Goal: Task Accomplishment & Management: Manage account settings

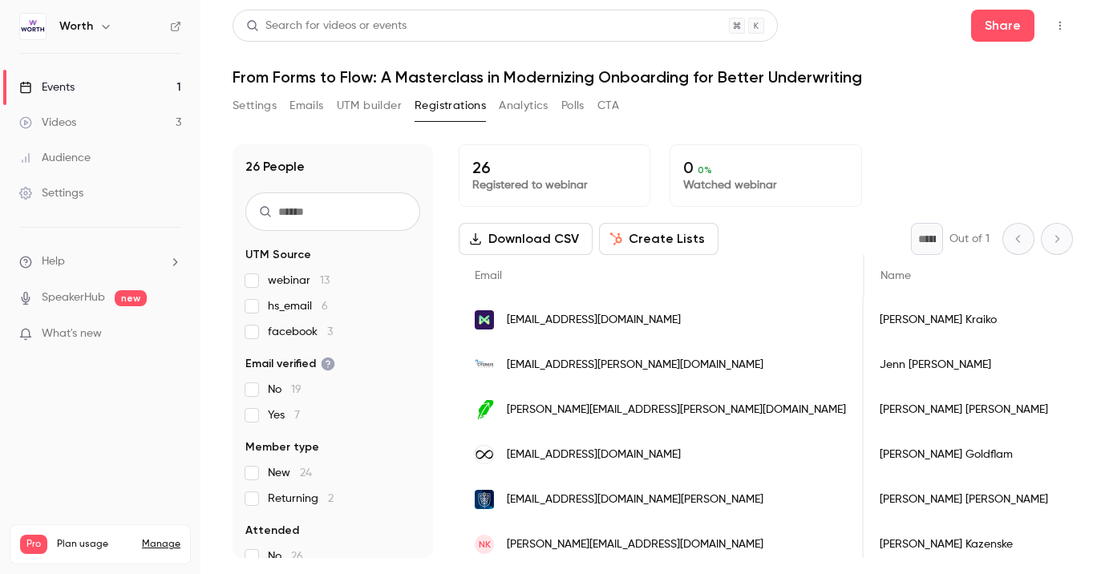
scroll to position [0, 875]
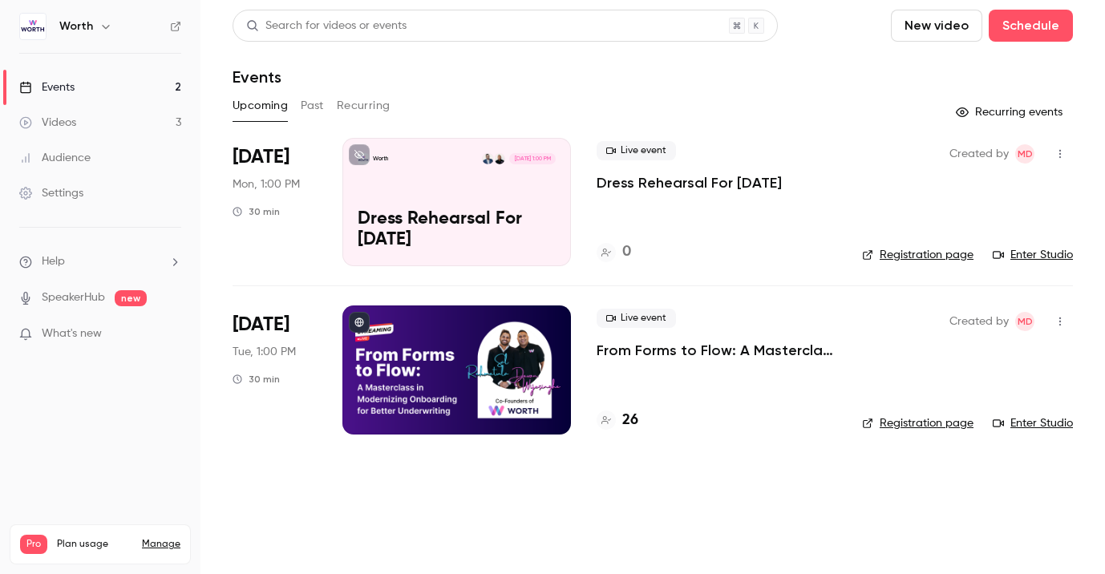
click at [441, 359] on div at bounding box center [456, 369] width 228 height 128
click at [891, 426] on link "Registration page" at bounding box center [917, 423] width 111 height 16
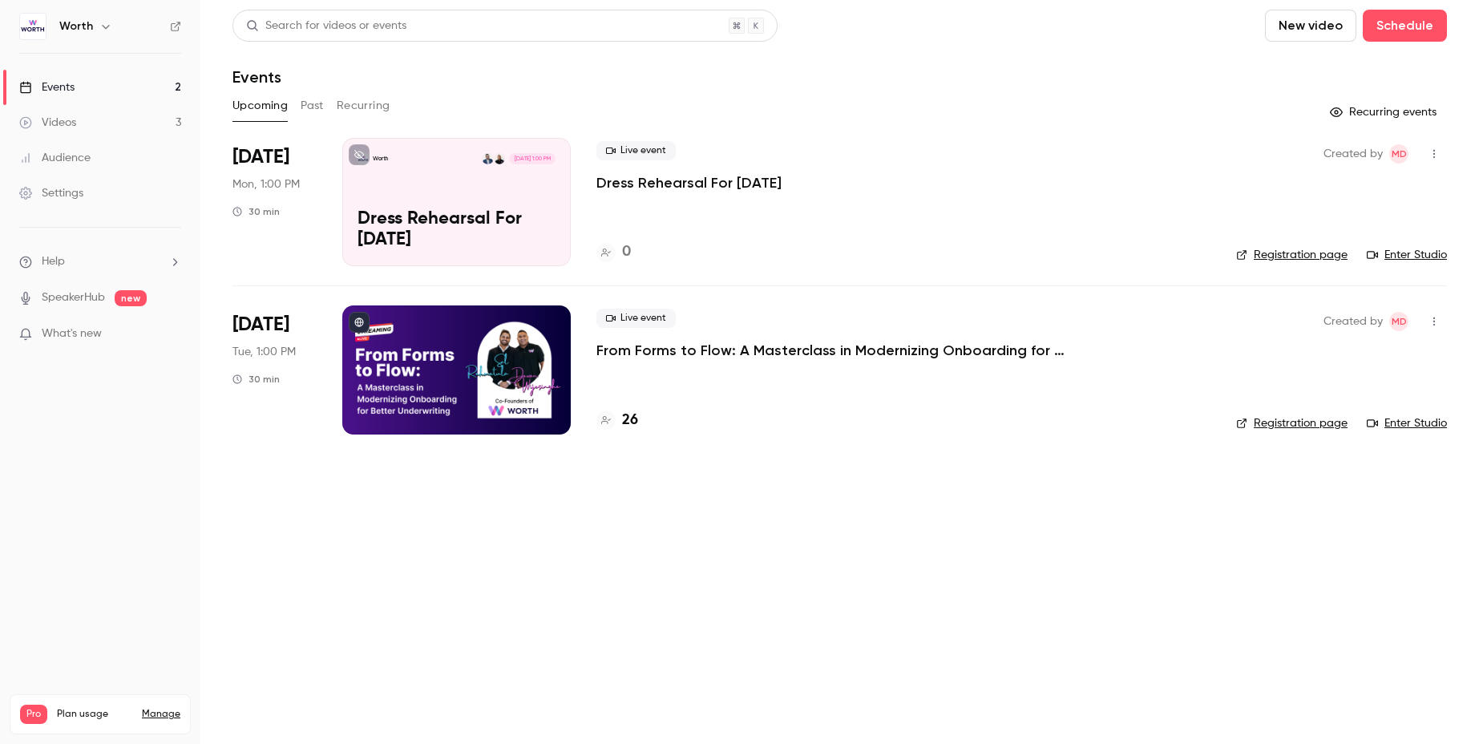
click at [119, 202] on link "Settings" at bounding box center [100, 193] width 200 height 35
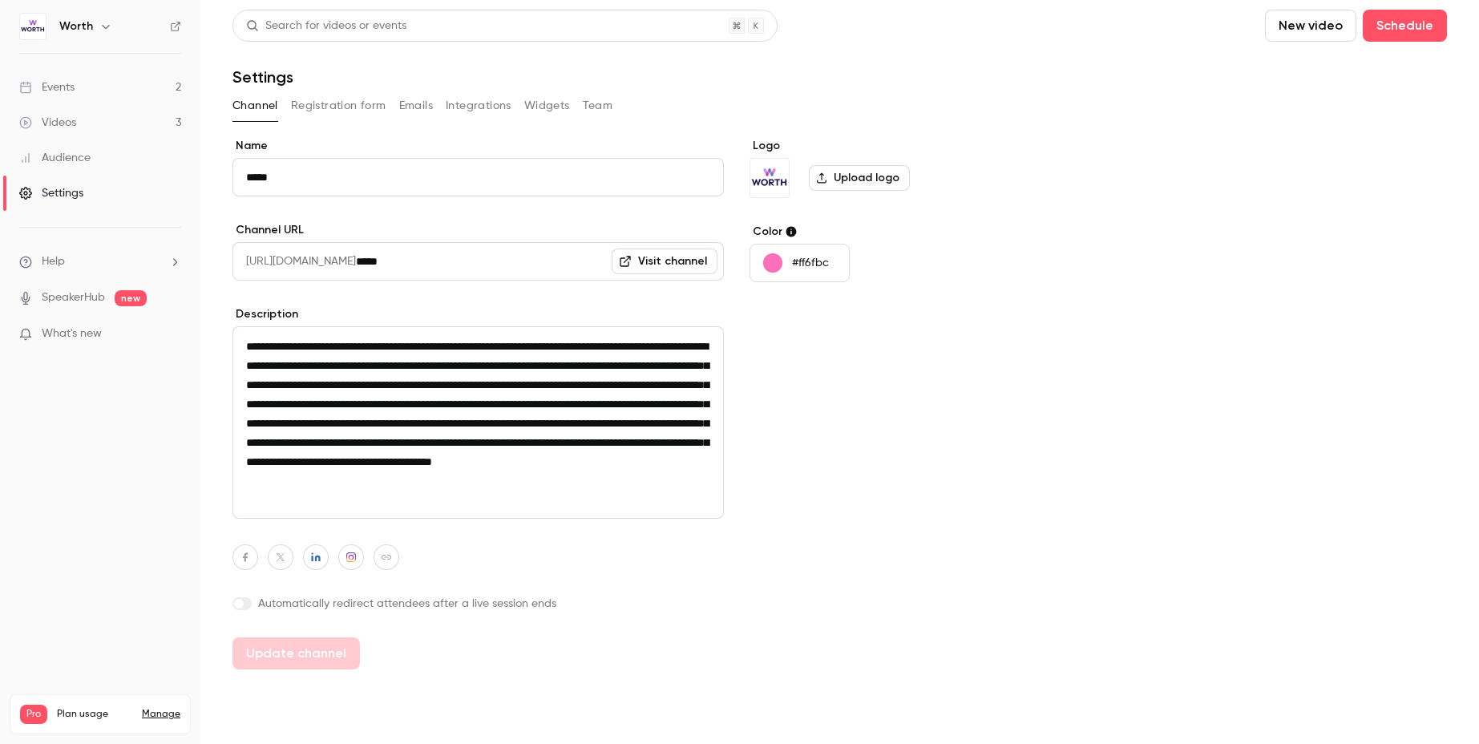
click at [130, 93] on link "Events 2" at bounding box center [100, 87] width 200 height 35
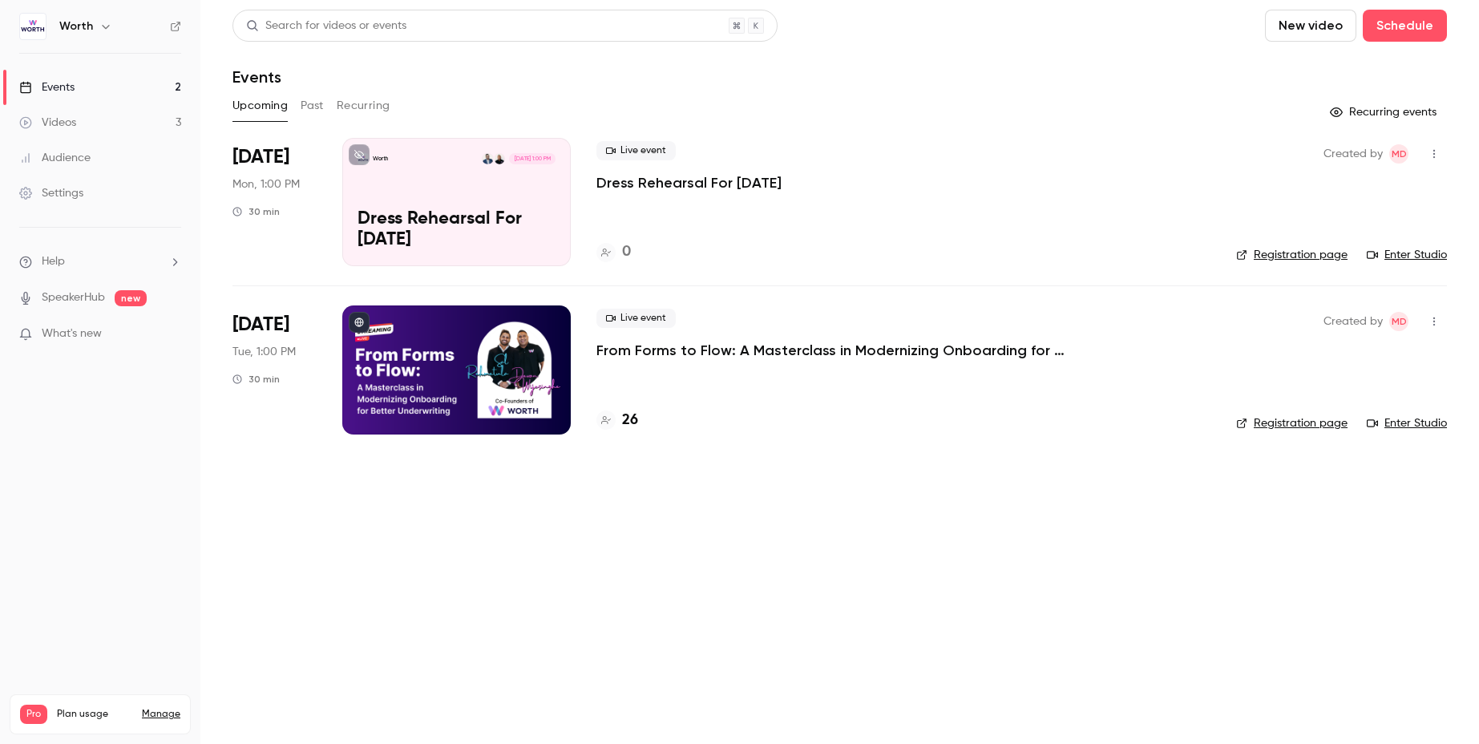
click at [306, 345] on div "Sep 23 Tue, 1:00 PM 30 min" at bounding box center [274, 369] width 84 height 128
click at [925, 359] on p "From Forms to Flow: A Masterclass in Modernizing Onboarding for Better Underwri…" at bounding box center [836, 350] width 481 height 19
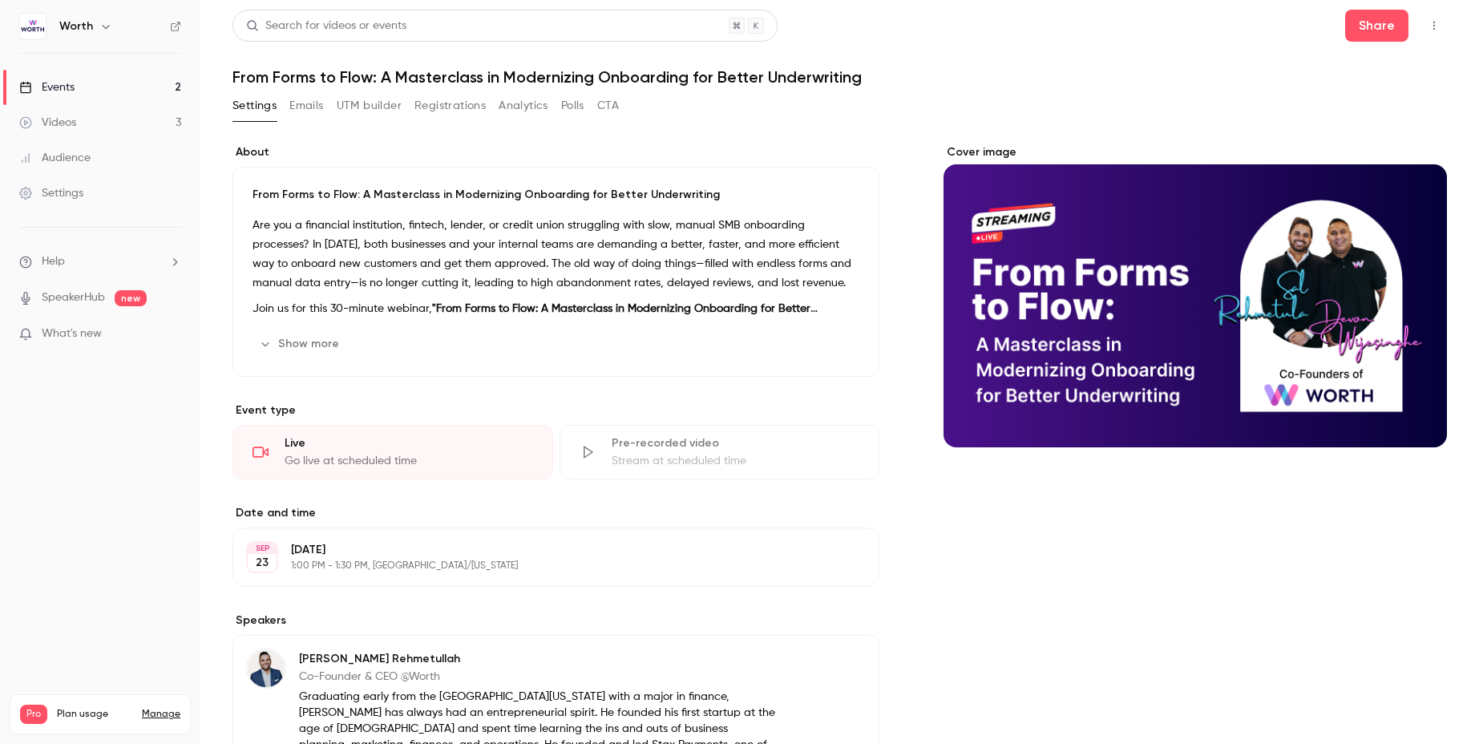
click at [317, 107] on button "Emails" at bounding box center [306, 106] width 34 height 26
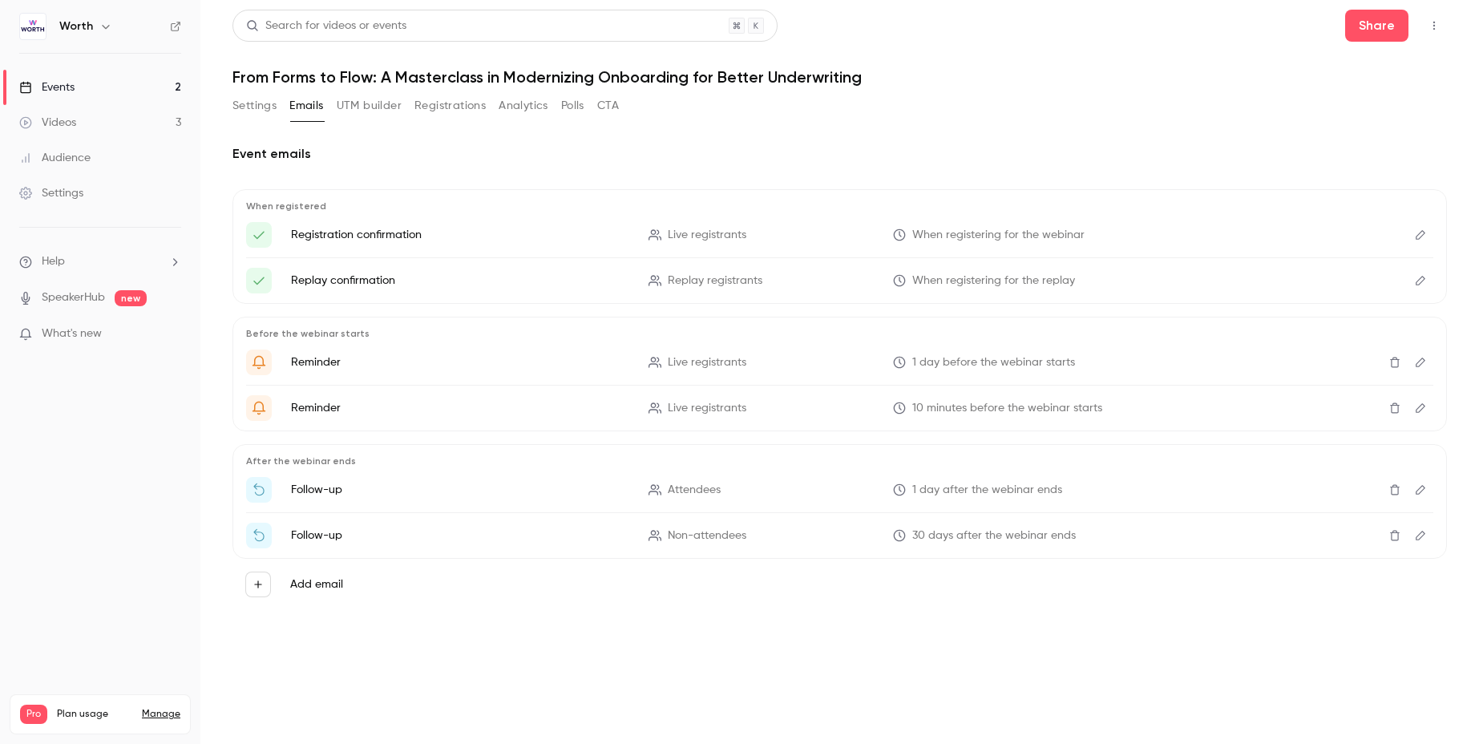
click at [1423, 361] on icon "Edit" at bounding box center [1420, 362] width 13 height 11
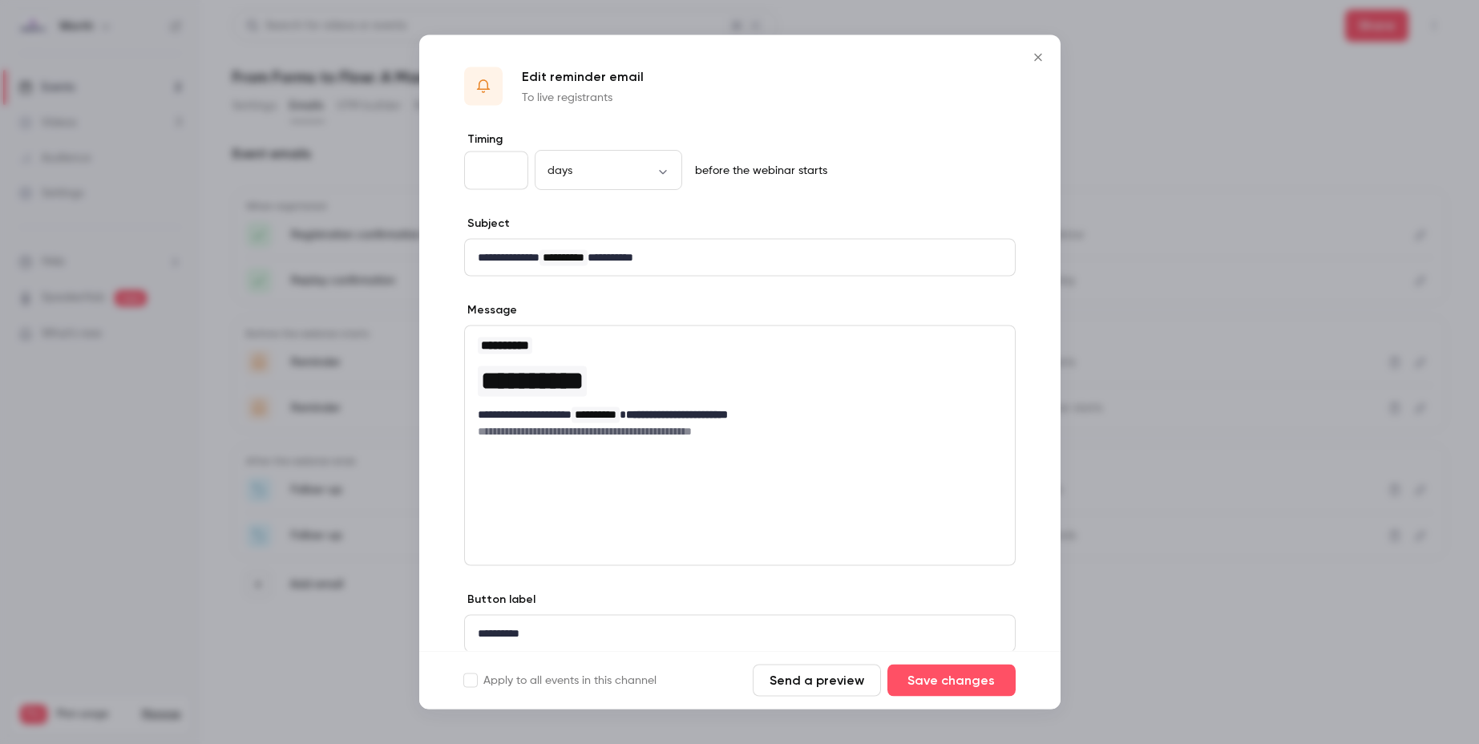
click at [1043, 56] on icon "Close" at bounding box center [1037, 57] width 19 height 13
